Goal: Task Accomplishment & Management: Manage account settings

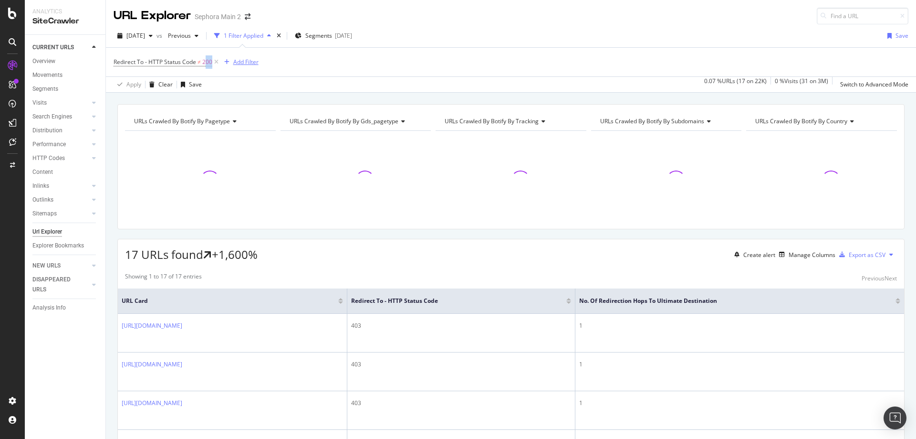
drag, startPoint x: 206, startPoint y: 64, endPoint x: 226, endPoint y: 63, distance: 20.1
click at [226, 63] on div "Redirect To - HTTP Status Code ≠ 200 Add Filter" at bounding box center [186, 61] width 145 height 13
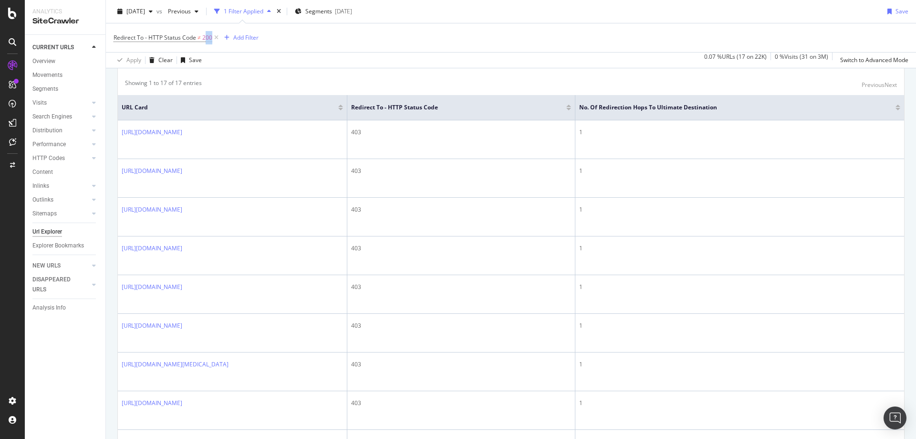
scroll to position [177, 0]
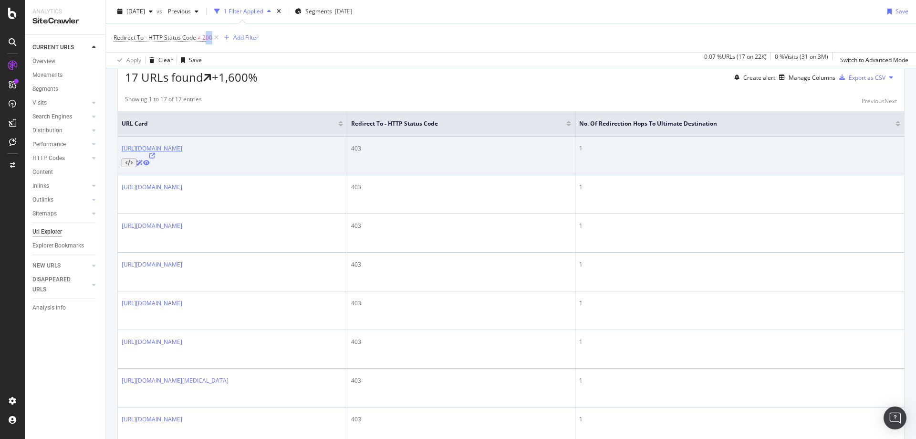
click at [182, 149] on link "https://www.sephora.com/buy/volumizer-mascara" at bounding box center [152, 148] width 61 height 8
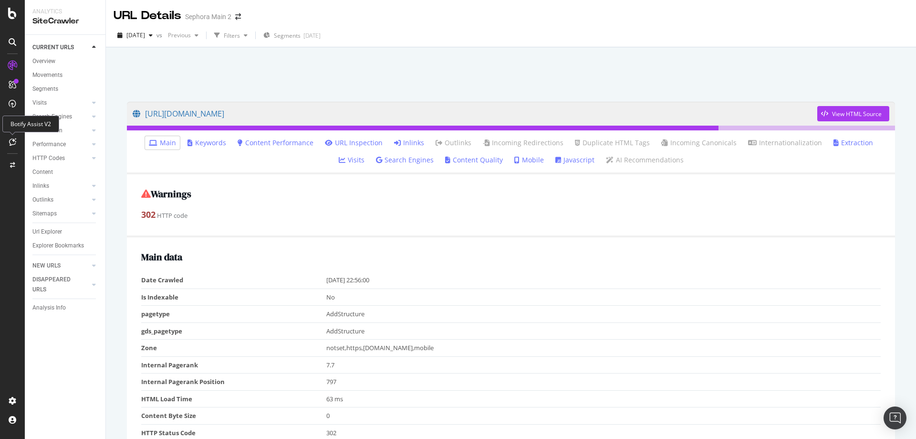
click at [15, 139] on icon at bounding box center [12, 142] width 7 height 8
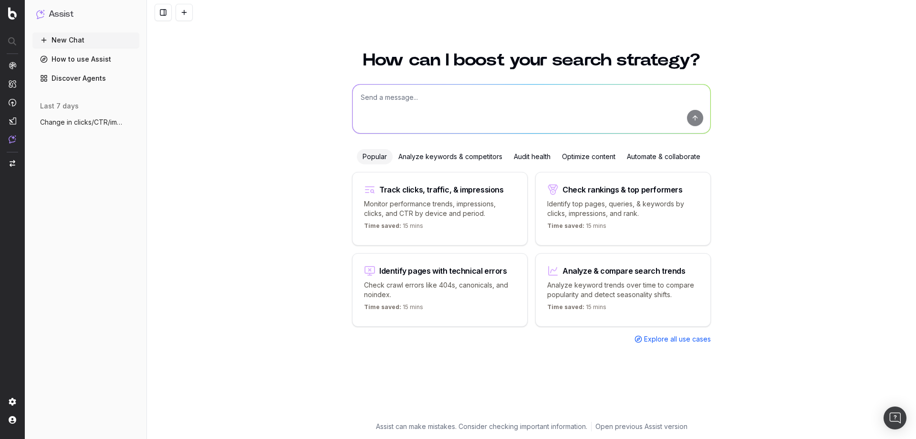
click at [424, 98] on textarea at bounding box center [532, 108] width 358 height 49
type textarea "show me urls hitting 403s"
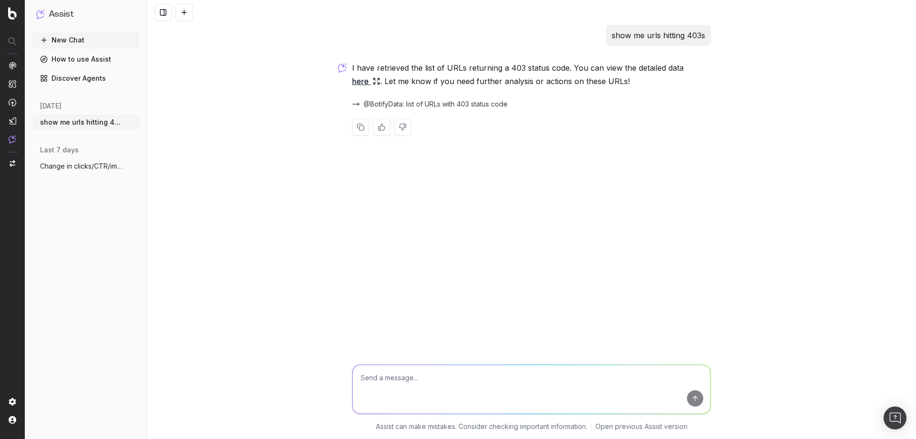
click at [361, 84] on link "here" at bounding box center [366, 80] width 28 height 13
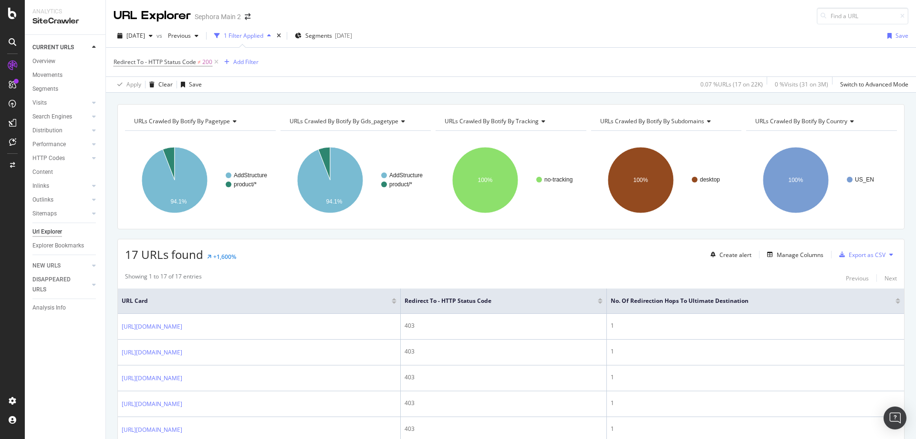
drag, startPoint x: 662, startPoint y: 22, endPoint x: 656, endPoint y: 26, distance: 7.7
click at [662, 23] on div "URL Explorer Sephora Main 2" at bounding box center [511, 12] width 810 height 24
click at [68, 356] on div "Project settings" at bounding box center [50, 358] width 40 height 8
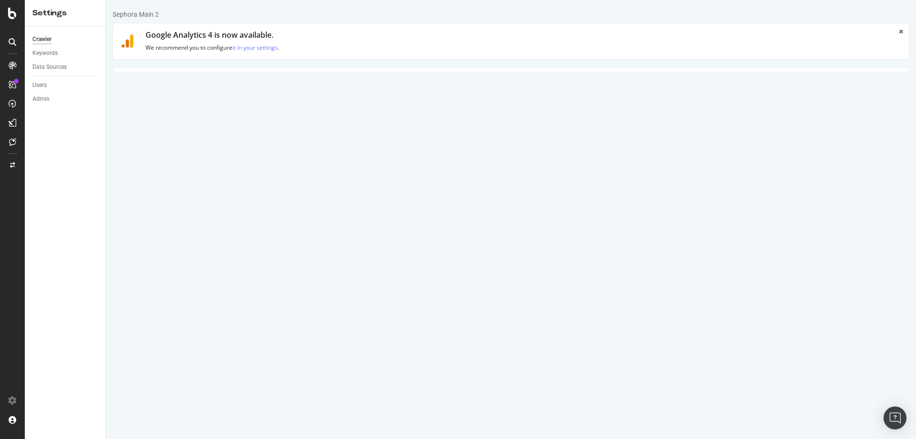
click at [197, 87] on link "Advanced Settings" at bounding box center [188, 81] width 74 height 26
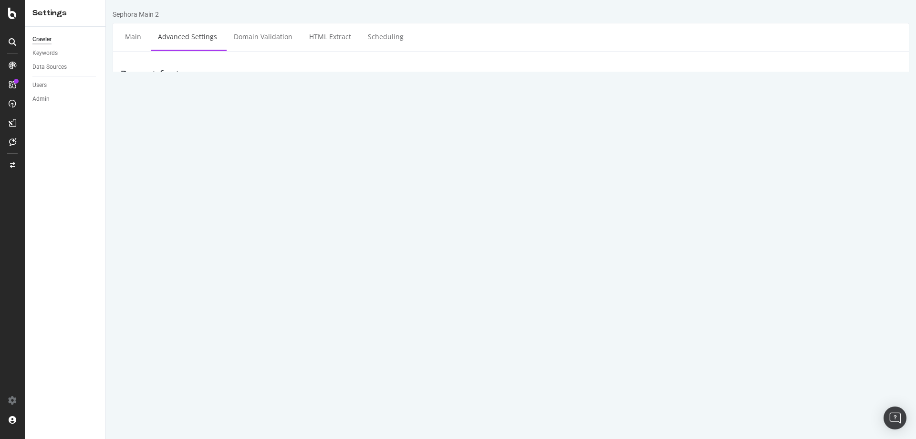
click at [344, 269] on select "Botify Googlebot Chrome Firefox Edge Custom" at bounding box center [303, 267] width 100 height 16
click at [129, 231] on div "Allow IPs Important: To ensure our crawler can access your website, please allo…" at bounding box center [511, 229] width 796 height 46
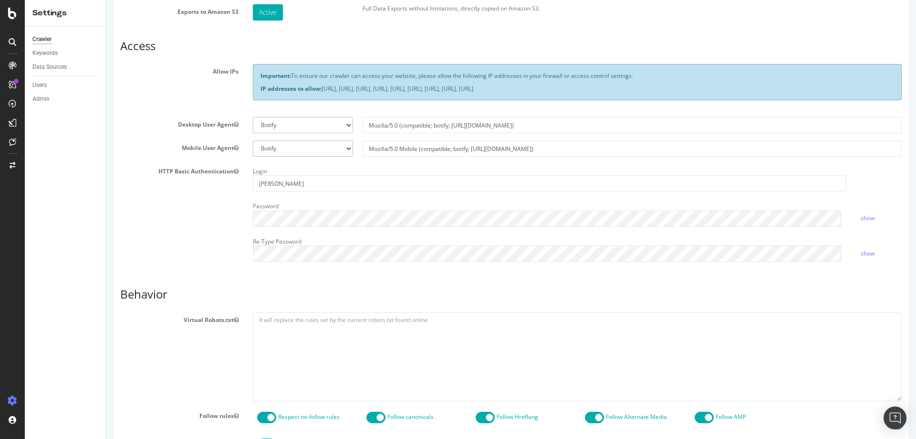
scroll to position [191, 0]
click at [862, 217] on link "show" at bounding box center [868, 217] width 14 height 8
click at [862, 217] on link "hide" at bounding box center [866, 217] width 11 height 8
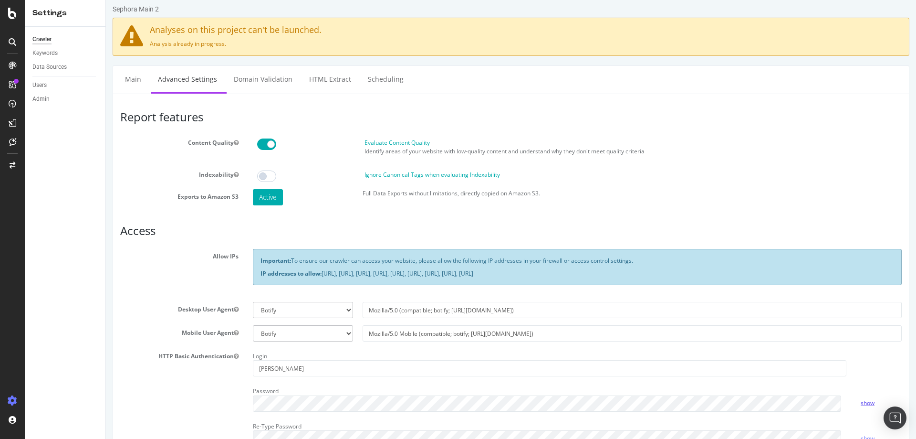
scroll to position [5, 0]
